Goal: Browse casually: Explore the website without a specific task or goal

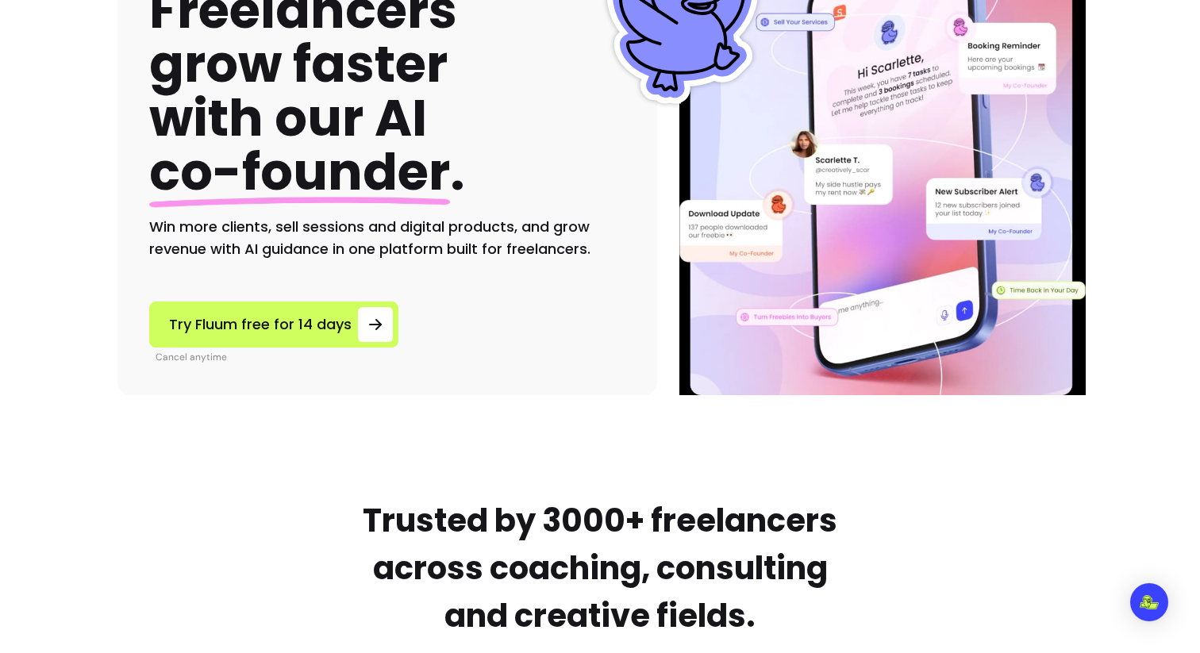
scroll to position [430, 0]
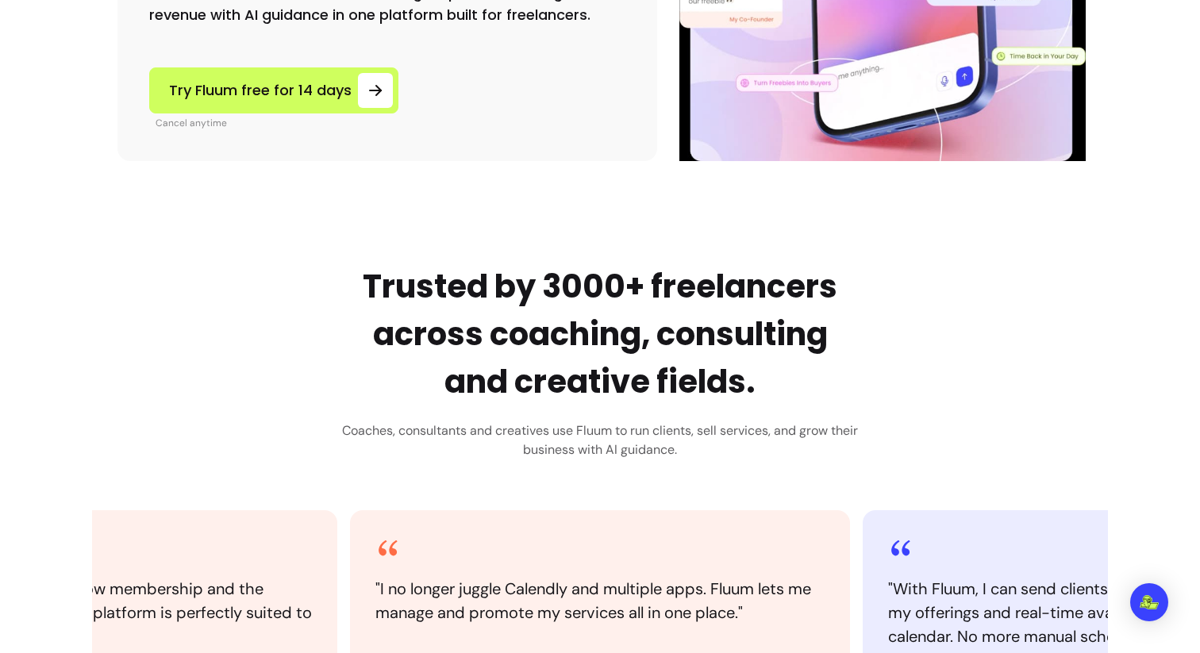
click at [518, 298] on h2 "Trusted by 3000+ freelancers across coaching, consulting and creative fields." at bounding box center [600, 334] width 516 height 143
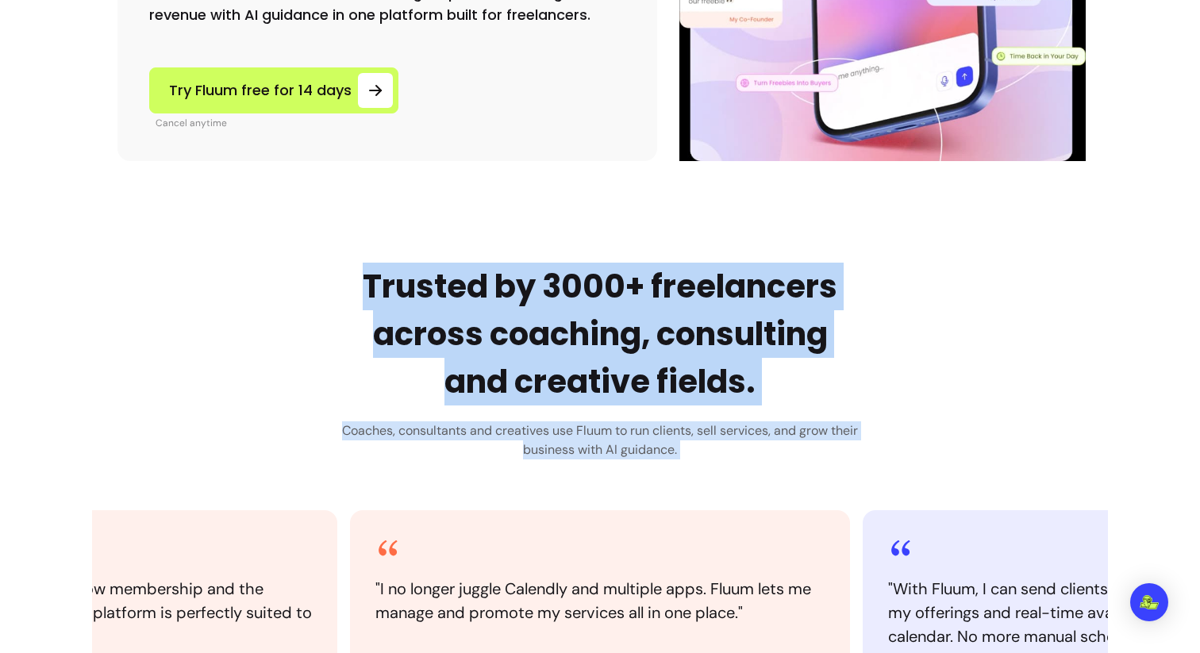
drag, startPoint x: 518, startPoint y: 298, endPoint x: 698, endPoint y: 471, distance: 249.3
click at [698, 471] on div "Trusted by 3000+ freelancers across coaching, consulting and creative fields. C…" at bounding box center [600, 537] width 1016 height 549
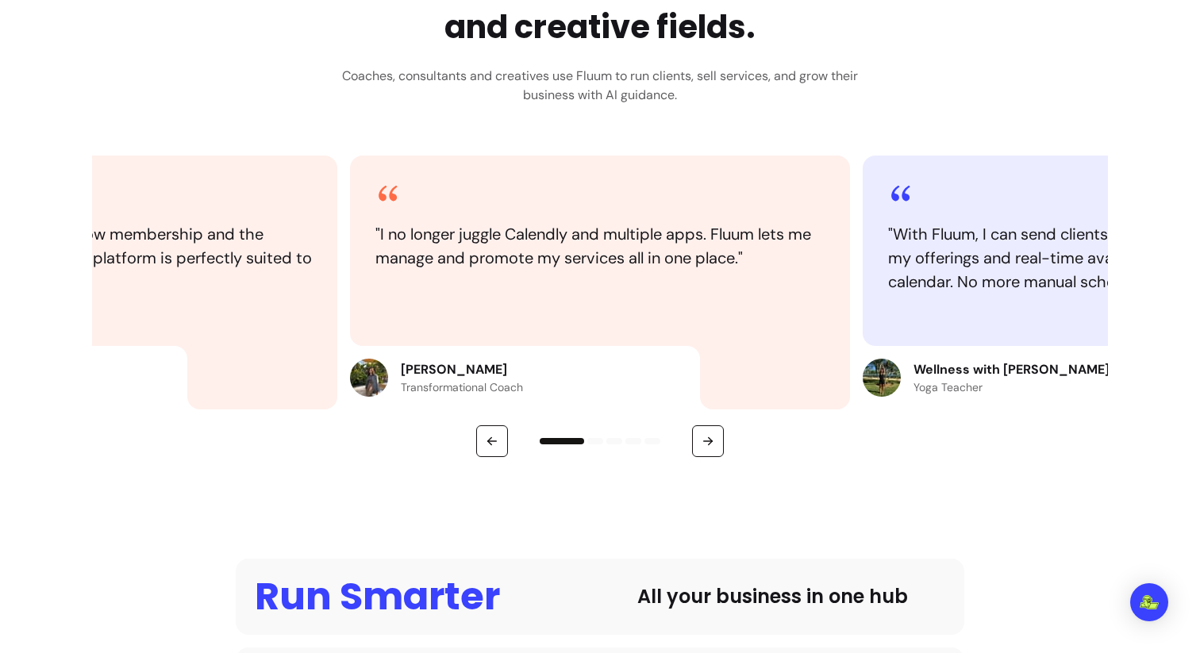
scroll to position [905, 0]
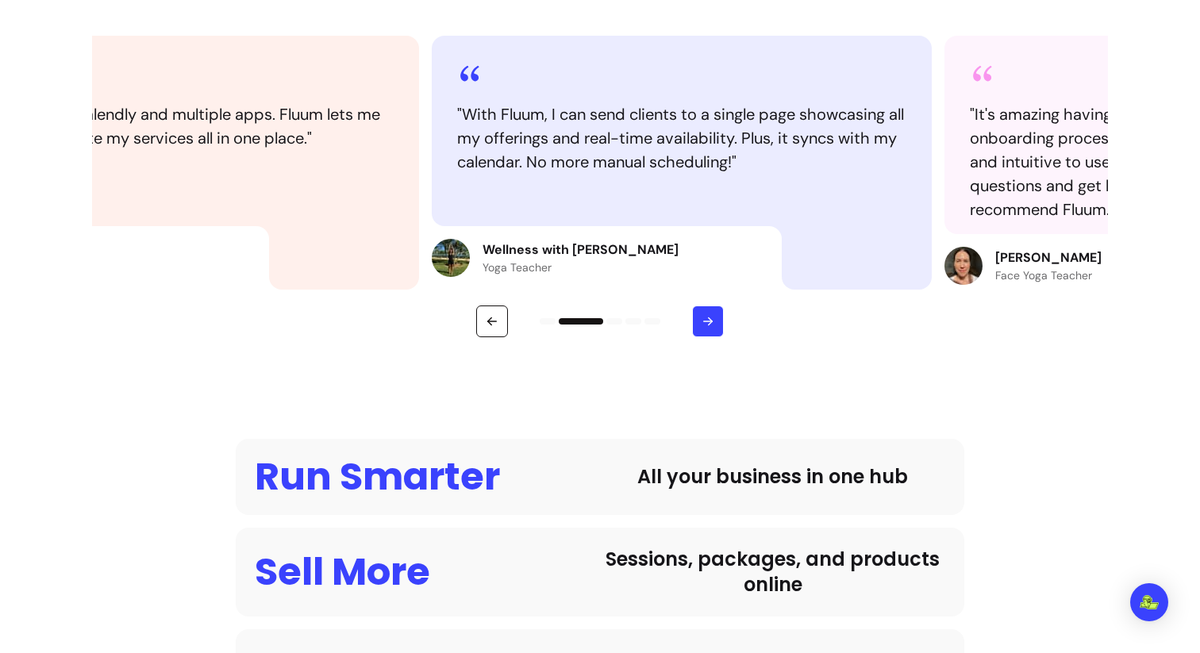
click at [703, 314] on icon "button" at bounding box center [708, 321] width 14 height 14
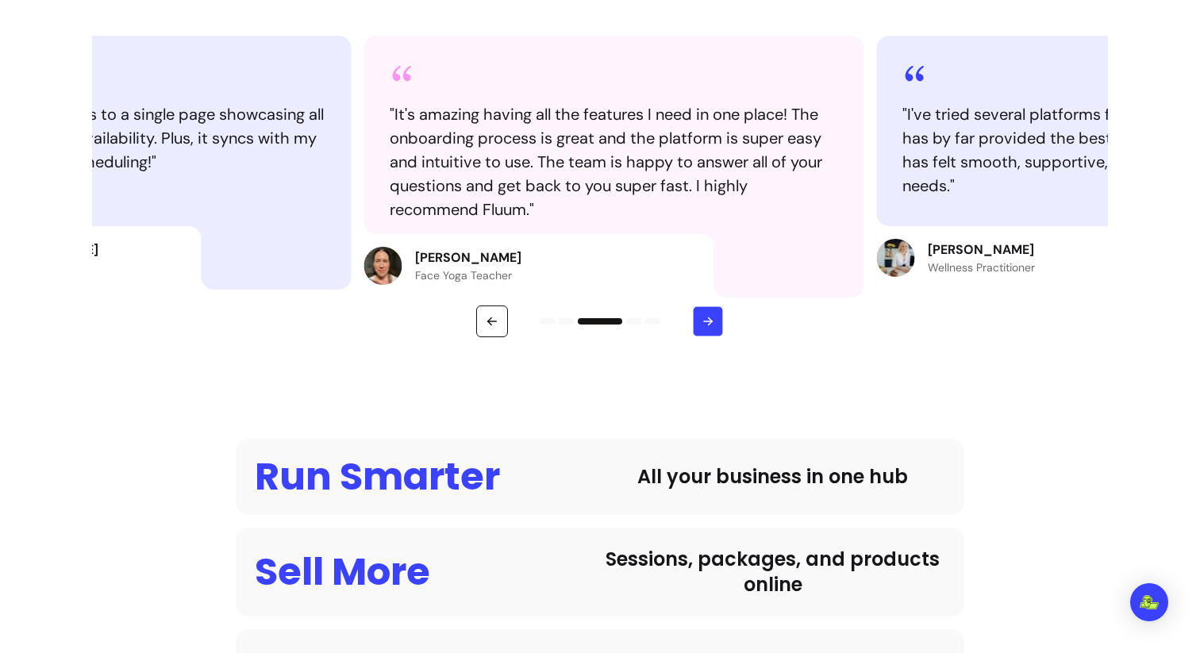
click at [703, 314] on button "button" at bounding box center [708, 321] width 31 height 31
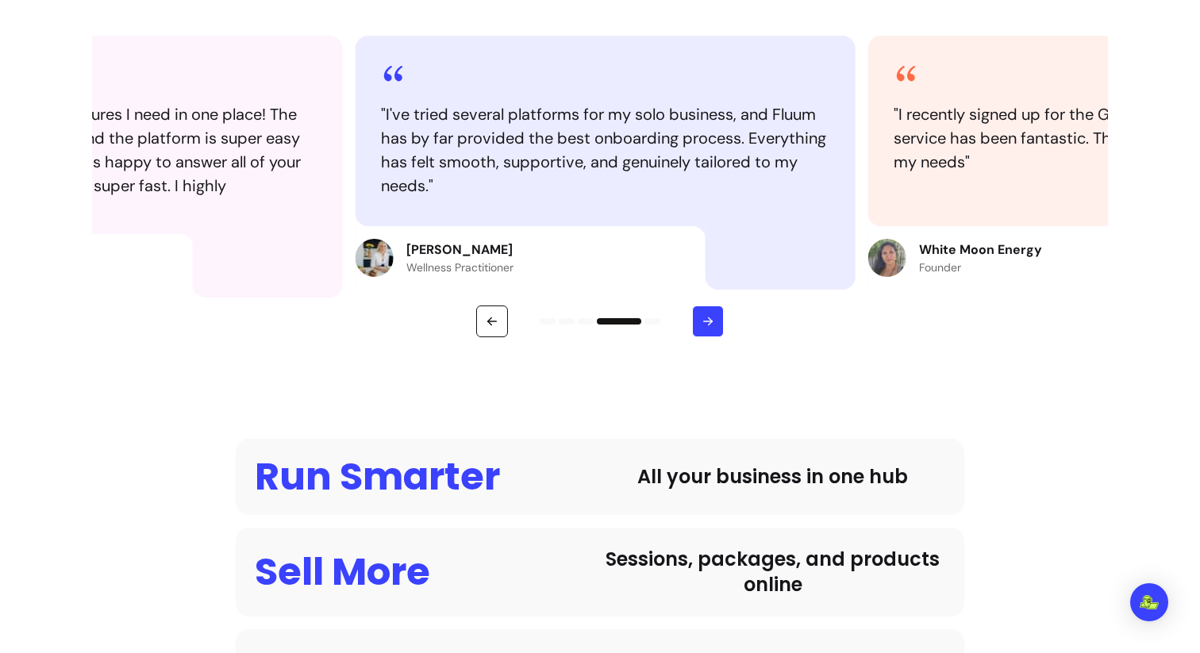
click at [703, 314] on button "button" at bounding box center [708, 322] width 32 height 32
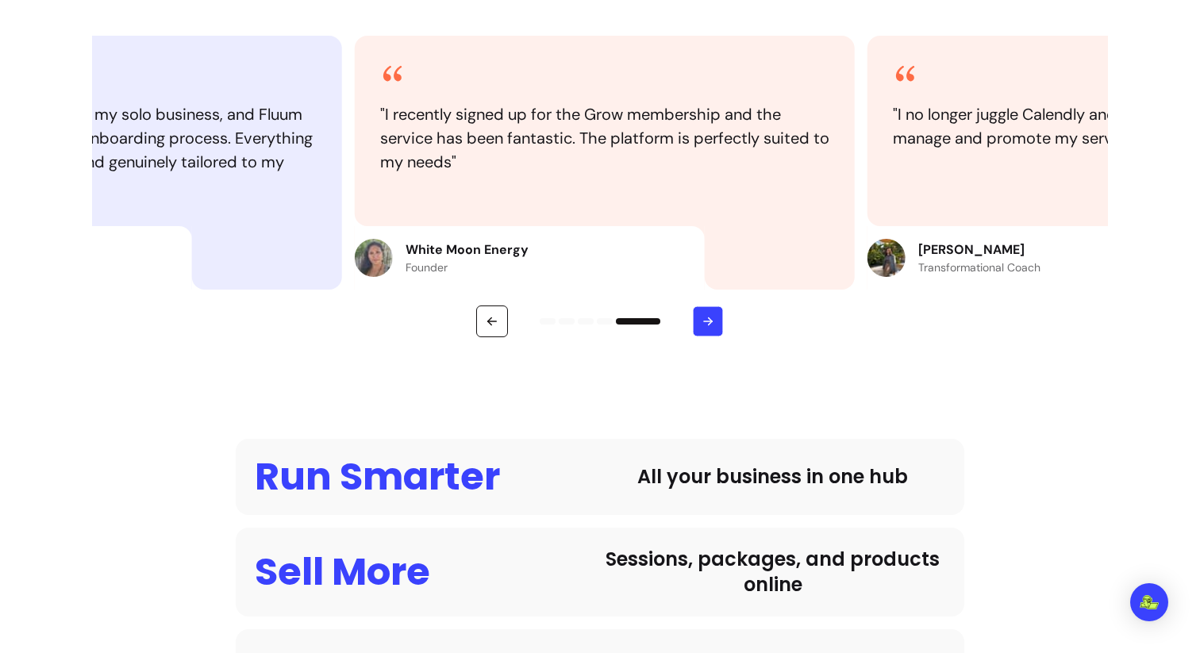
click at [703, 314] on button "button" at bounding box center [708, 321] width 31 height 31
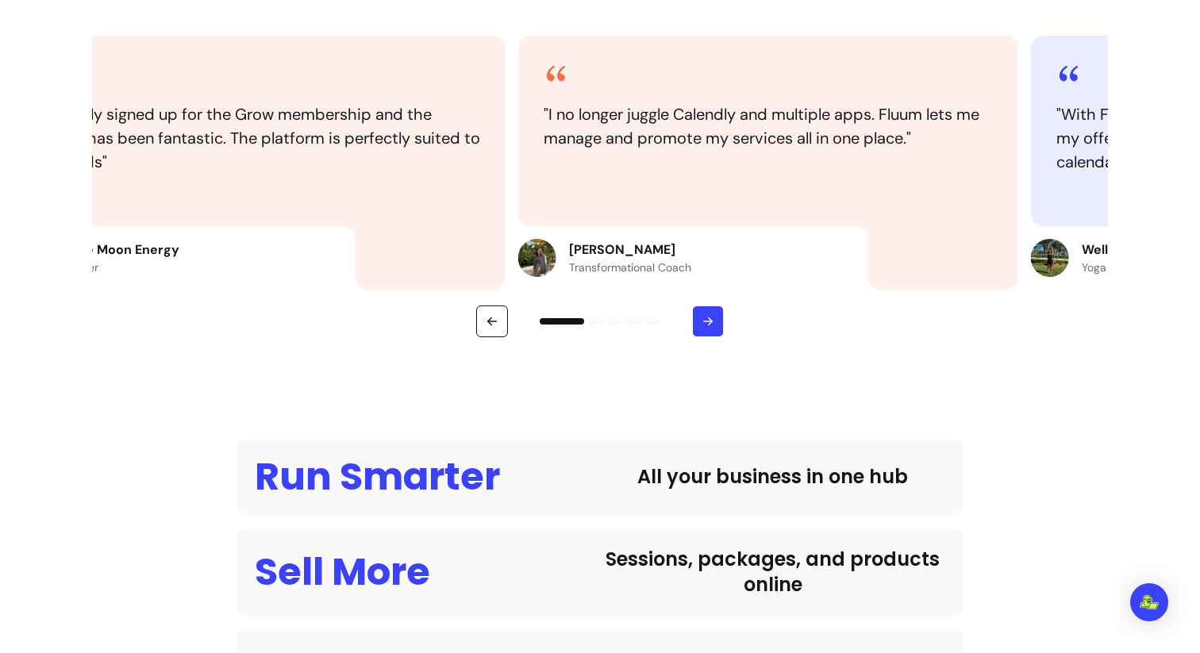
click at [703, 314] on button "button" at bounding box center [708, 322] width 32 height 32
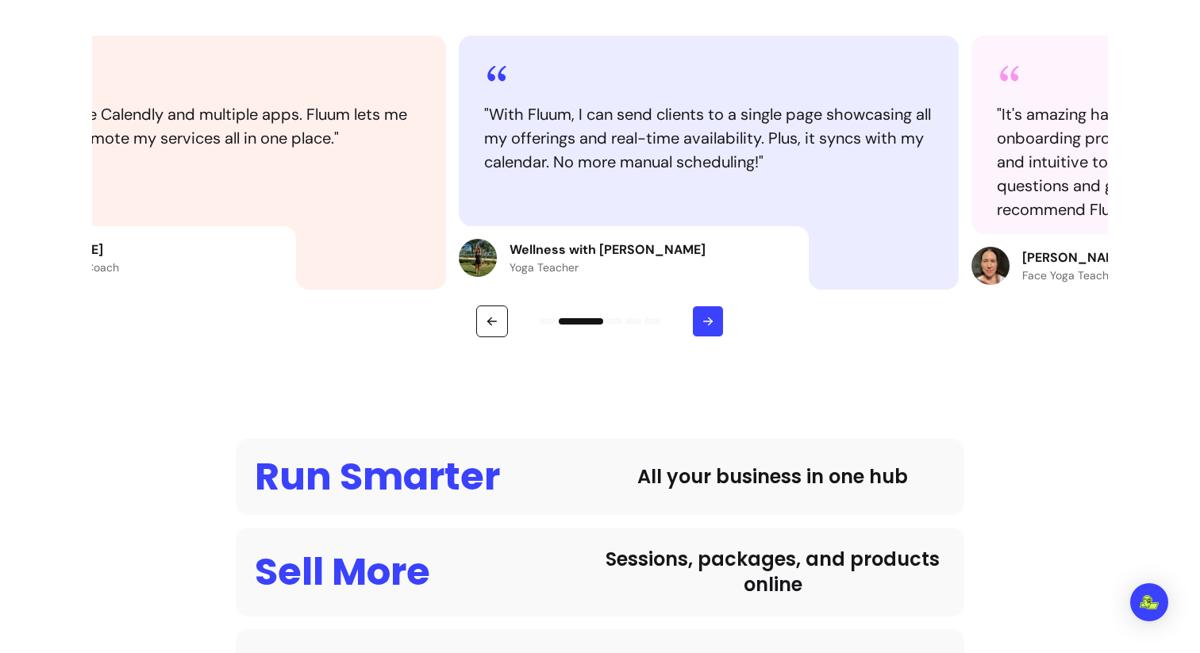
click at [703, 314] on button "button" at bounding box center [708, 322] width 32 height 32
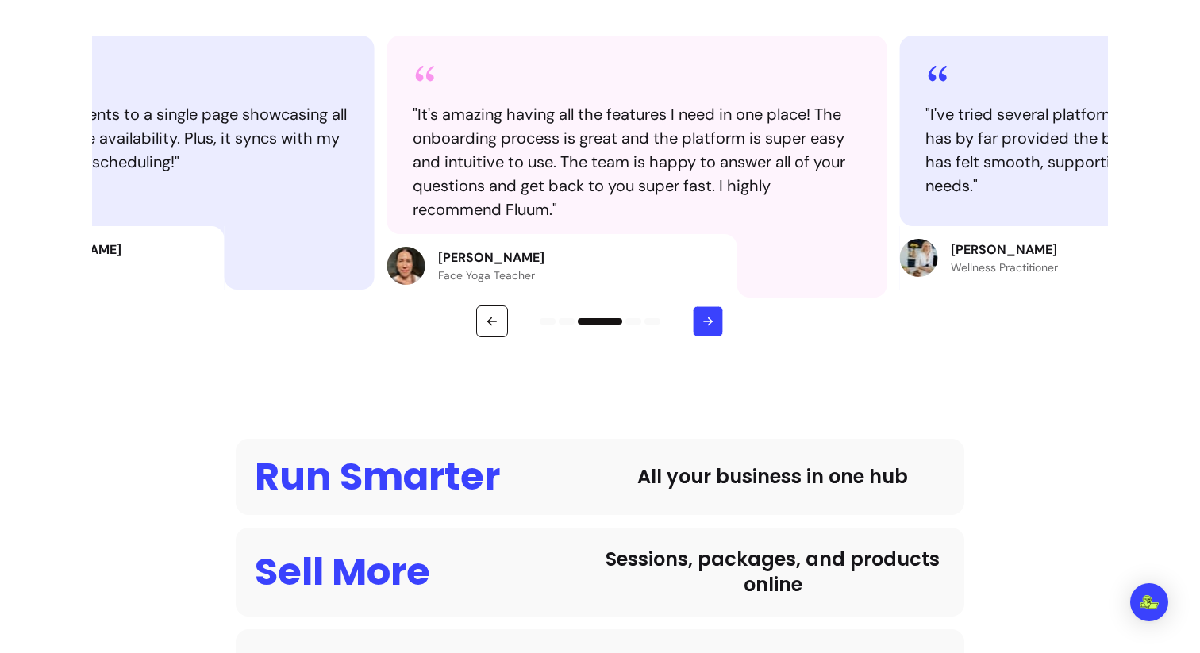
click at [703, 314] on button "button" at bounding box center [708, 321] width 31 height 31
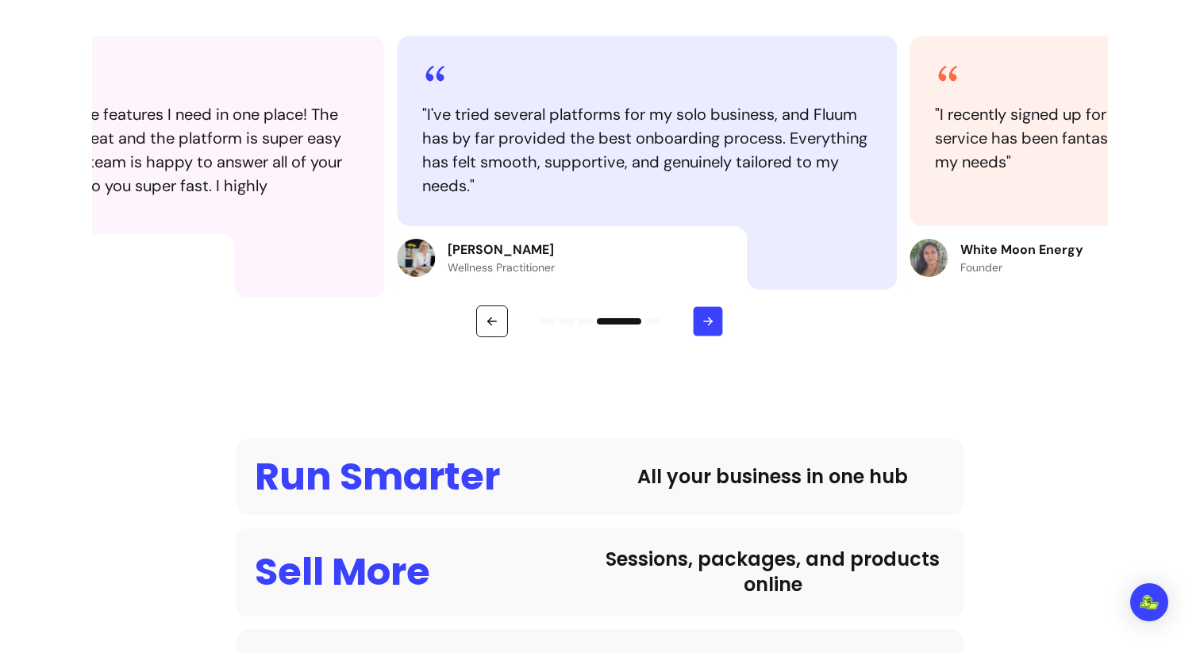
click at [703, 314] on button "button" at bounding box center [708, 321] width 31 height 31
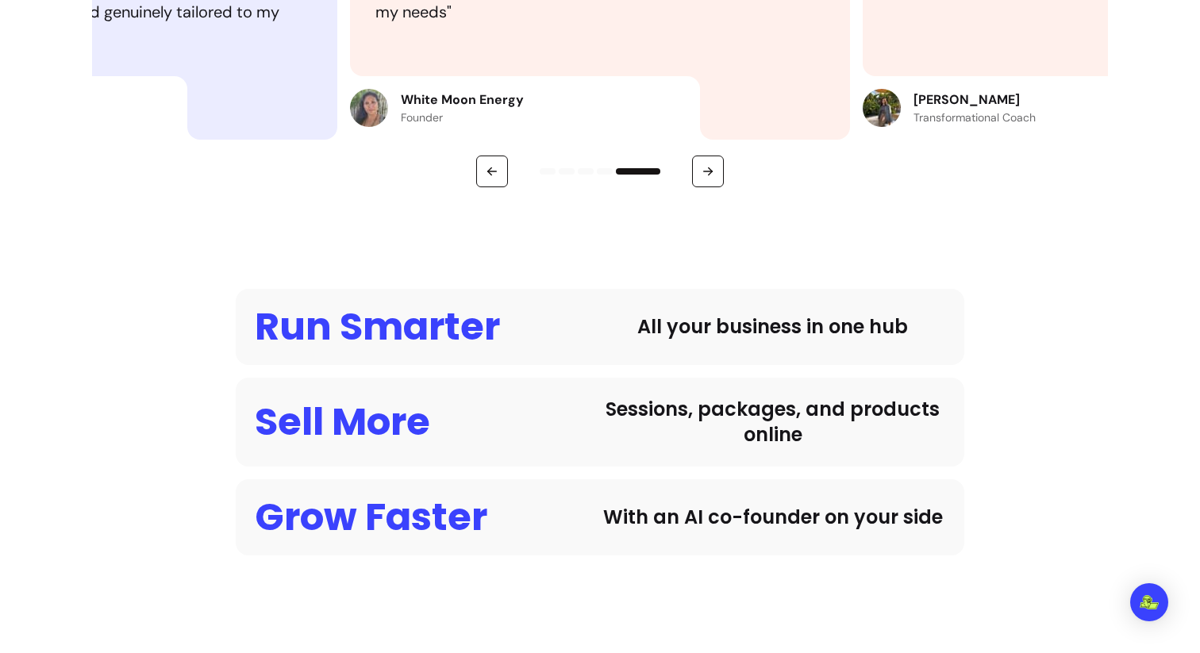
scroll to position [1640, 0]
